Goal: Task Accomplishment & Management: Manage account settings

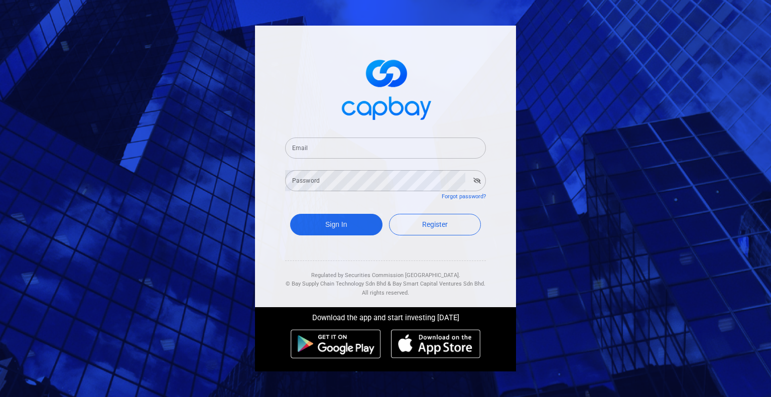
click at [318, 151] on input "Email" at bounding box center [385, 148] width 201 height 21
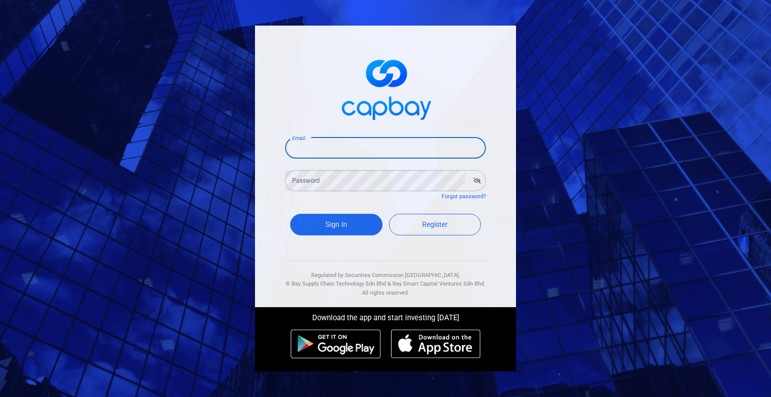
type input "[EMAIL_ADDRESS][DOMAIN_NAME]"
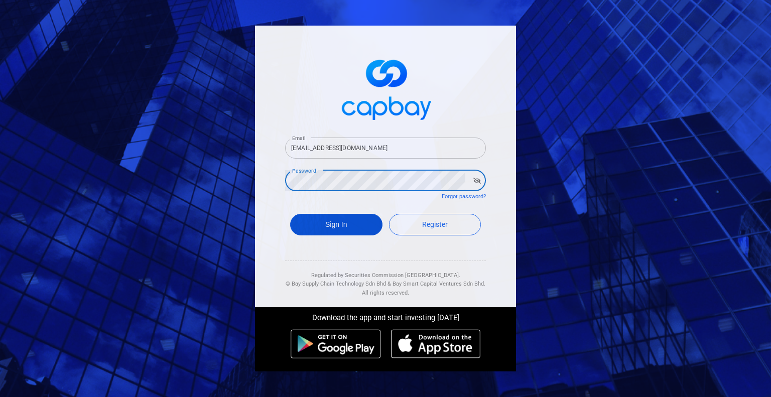
click at [357, 220] on button "Sign In" at bounding box center [336, 225] width 92 height 22
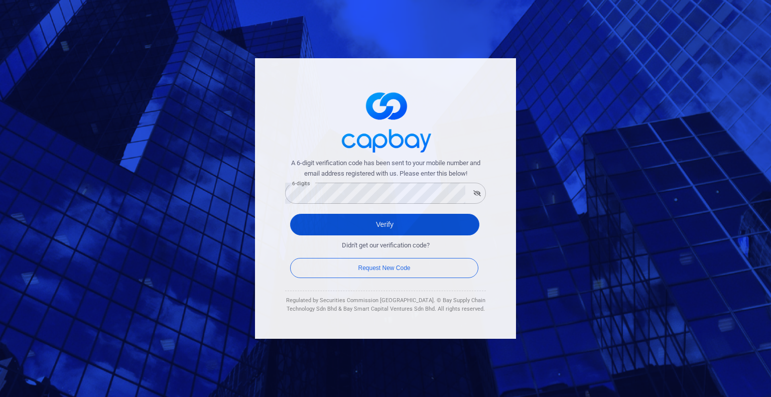
click at [378, 222] on button "Verify" at bounding box center [384, 225] width 189 height 22
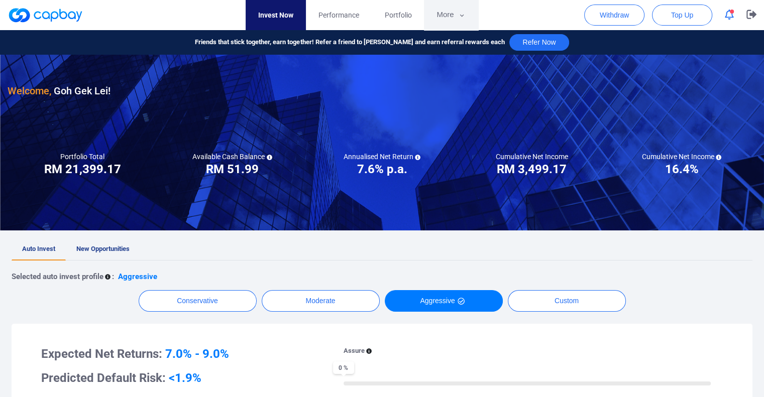
click at [464, 9] on button "More" at bounding box center [451, 15] width 54 height 30
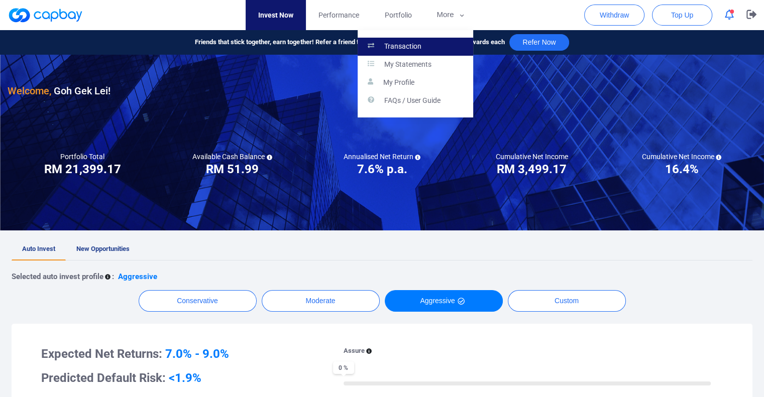
click at [417, 44] on p "Transaction" at bounding box center [402, 46] width 37 height 9
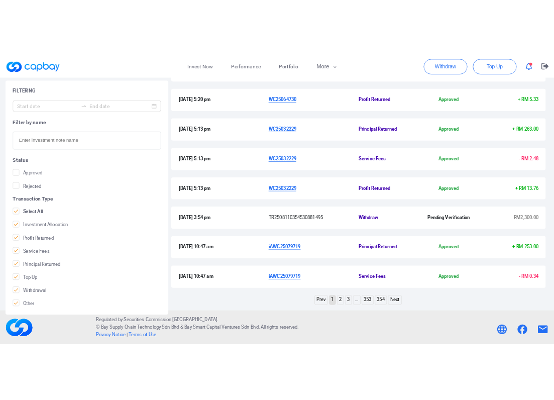
scroll to position [317, 0]
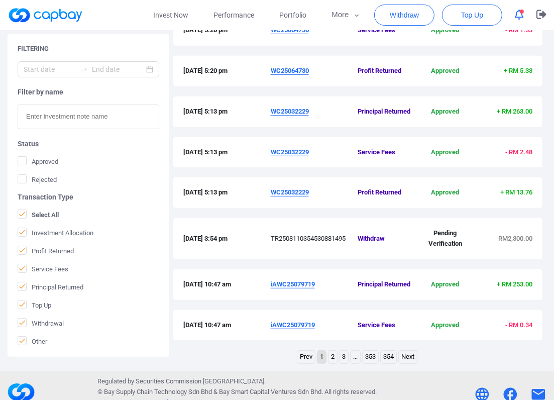
click at [292, 111] on u "WC25032229" at bounding box center [290, 111] width 38 height 8
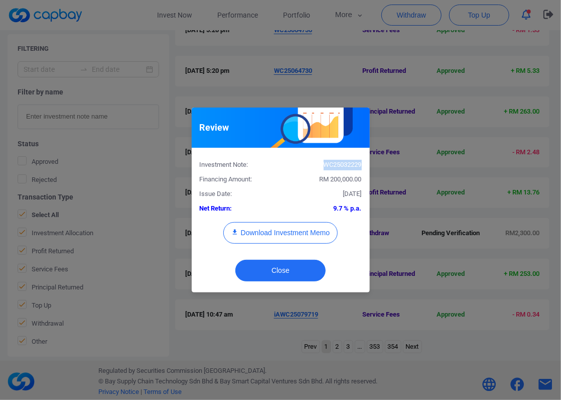
drag, startPoint x: 361, startPoint y: 163, endPoint x: 307, endPoint y: 162, distance: 53.7
click at [307, 162] on div "WC25032229" at bounding box center [325, 165] width 89 height 11
copy div "WC25032229"
click at [301, 265] on button "Close" at bounding box center [281, 271] width 90 height 22
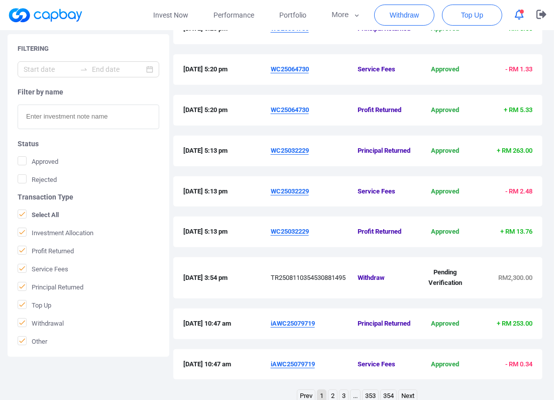
scroll to position [217, 0]
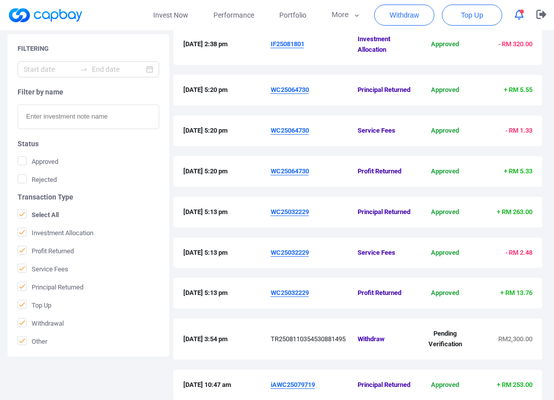
click at [305, 91] on u "WC25064730" at bounding box center [290, 90] width 38 height 8
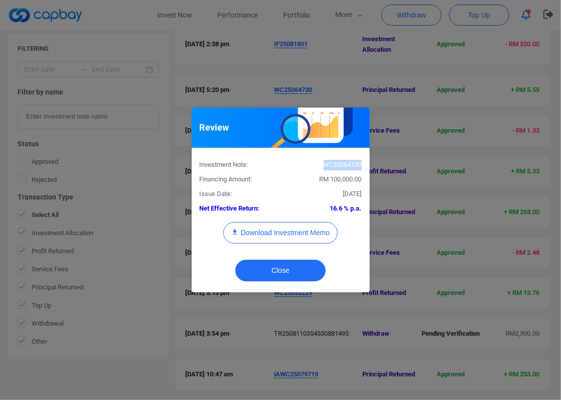
drag, startPoint x: 366, startPoint y: 164, endPoint x: 318, endPoint y: 164, distance: 48.2
click at [318, 164] on div "WC25064730" at bounding box center [325, 165] width 89 height 11
copy div "WC25064730"
click at [275, 271] on button "Close" at bounding box center [281, 271] width 90 height 22
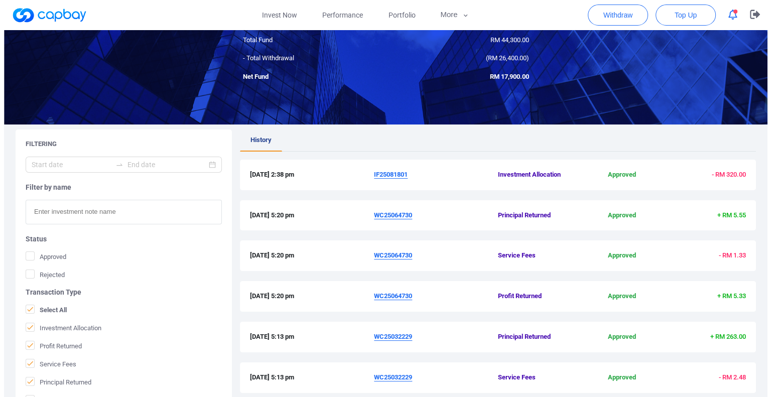
scroll to position [0, 0]
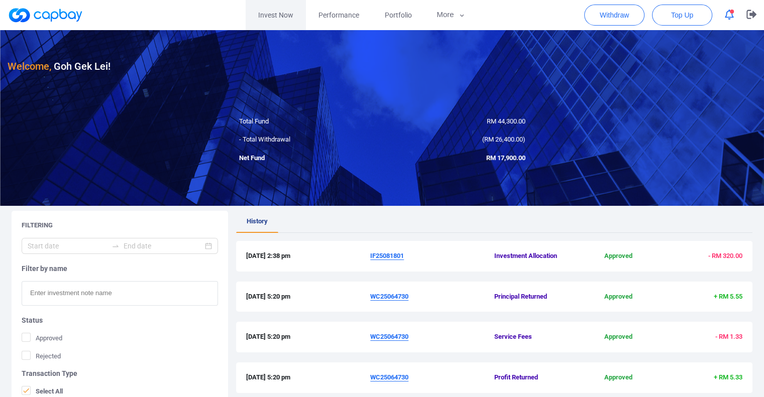
click at [267, 19] on link "Invest Now" at bounding box center [276, 15] width 60 height 30
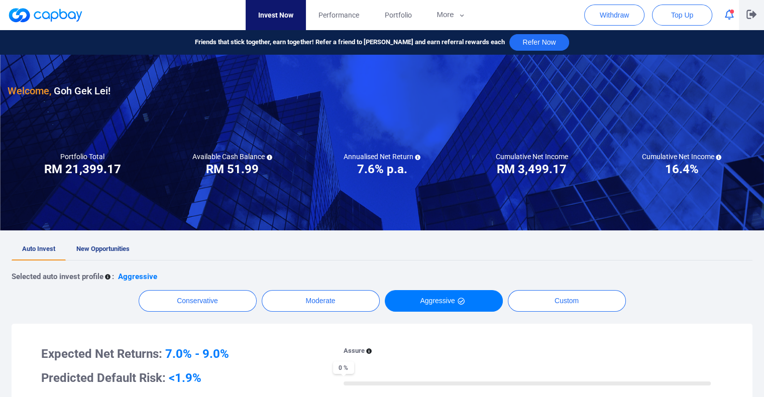
click at [750, 15] on icon "button" at bounding box center [751, 14] width 10 height 9
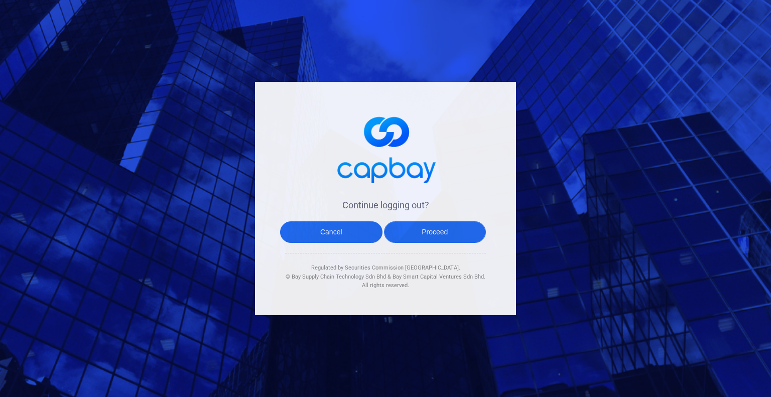
click at [428, 229] on button "Proceed" at bounding box center [435, 232] width 102 height 22
